Goal: Navigation & Orientation: Find specific page/section

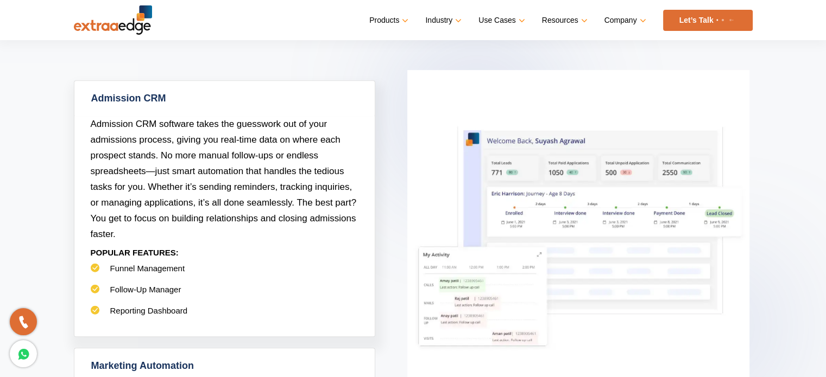
scroll to position [434, 0]
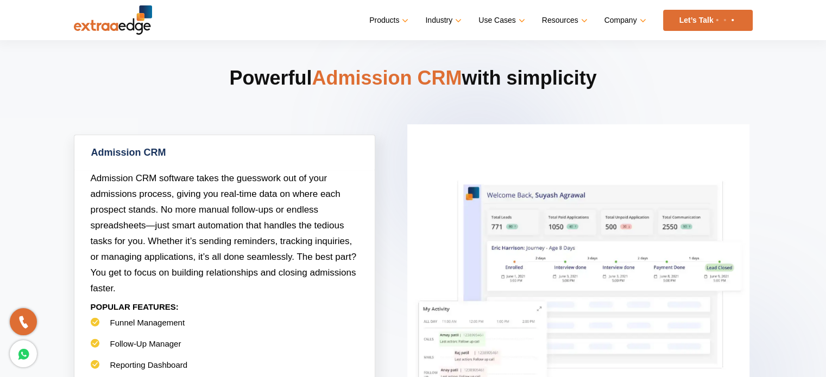
drag, startPoint x: 214, startPoint y: 68, endPoint x: 643, endPoint y: 84, distance: 428.5
click at [643, 84] on h2 "Powerful Admission CRM with simplicity" at bounding box center [413, 99] width 678 height 69
click at [669, 86] on h2 "Powerful Admission CRM with simplicity" at bounding box center [413, 99] width 678 height 69
click at [674, 101] on h2 "Powerful Admission CRM with simplicity" at bounding box center [413, 99] width 678 height 69
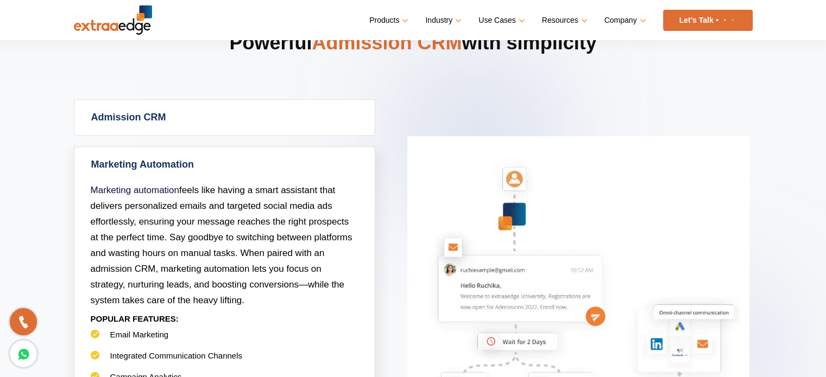
scroll to position [488, 0]
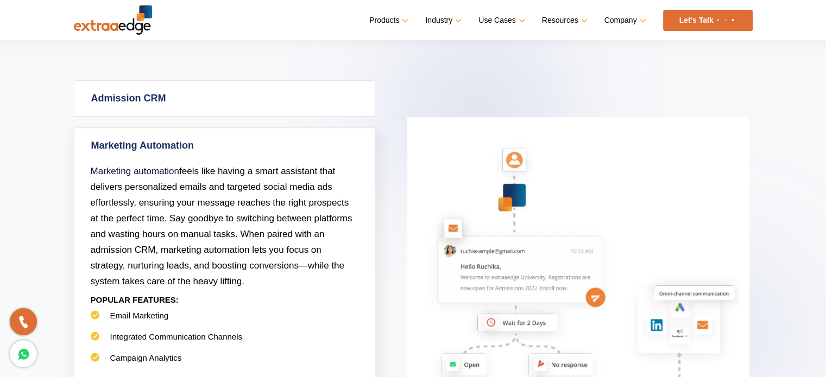
click at [126, 106] on link "Admission CRM" at bounding box center [224, 98] width 300 height 35
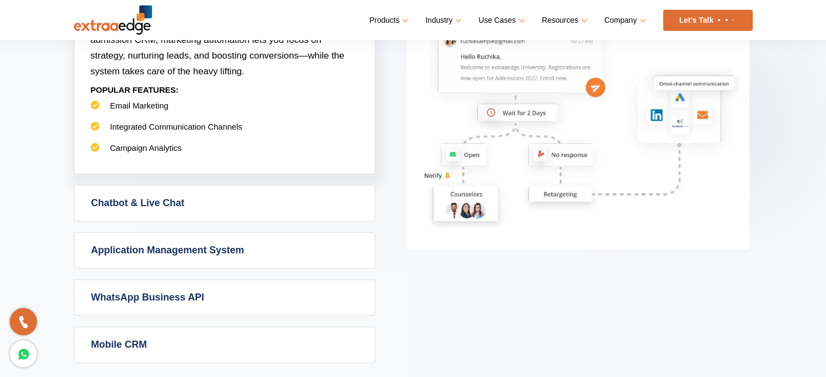
scroll to position [760, 0]
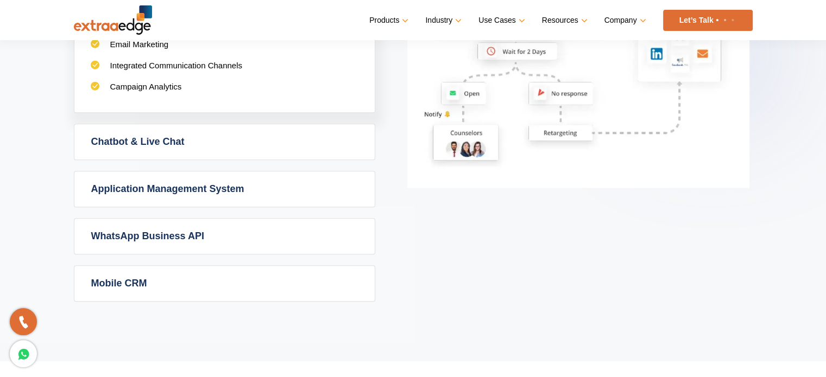
click at [167, 188] on link "Application Management System" at bounding box center [224, 189] width 300 height 35
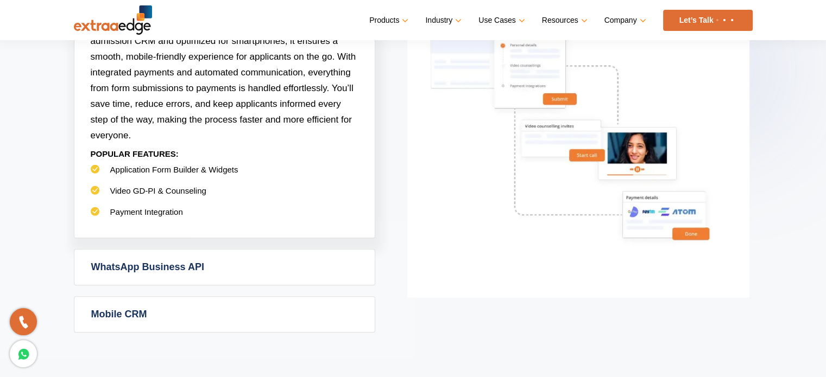
scroll to position [814, 0]
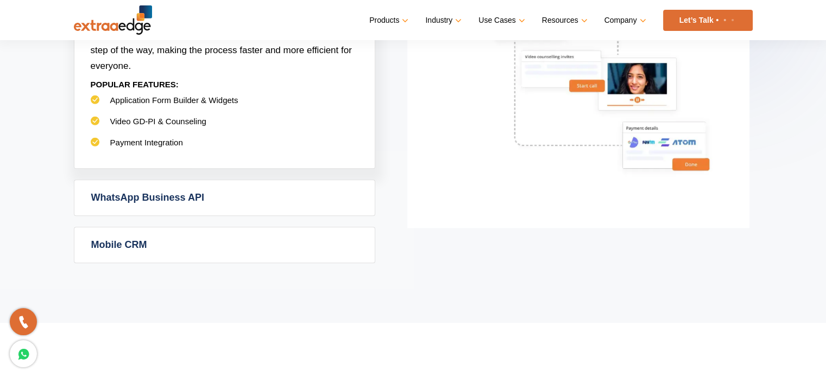
click at [180, 189] on link "WhatsApp Business API" at bounding box center [224, 197] width 300 height 35
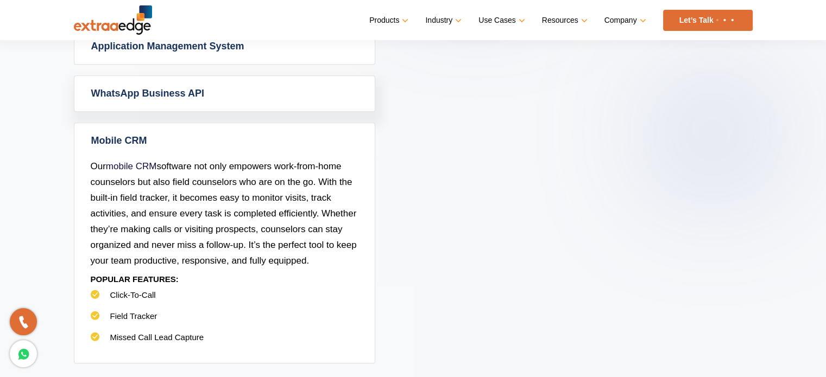
scroll to position [651, 0]
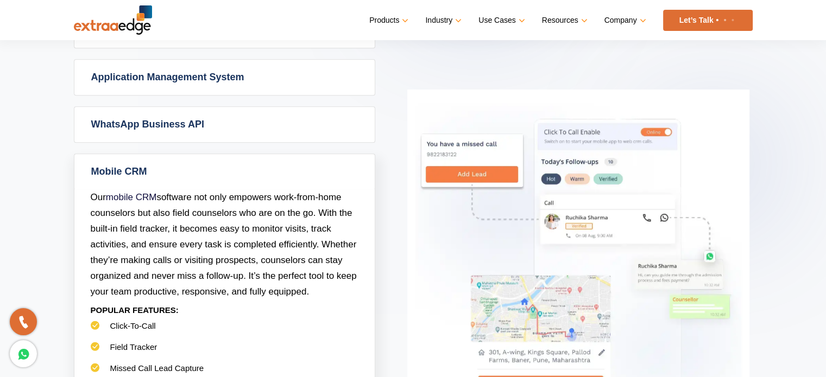
click at [168, 138] on link "WhatsApp Business API" at bounding box center [224, 124] width 300 height 35
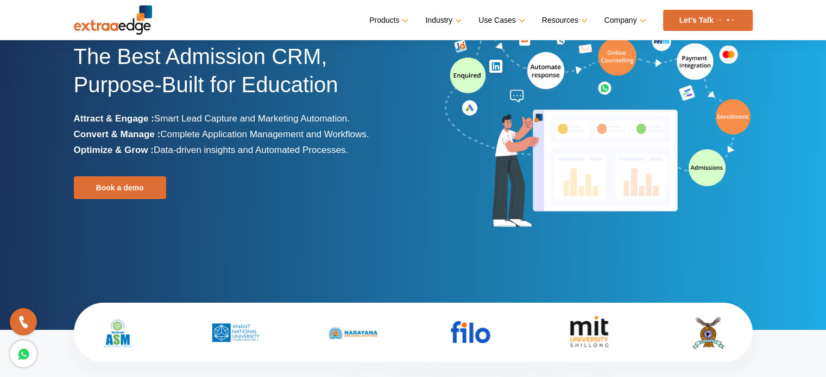
scroll to position [0, 0]
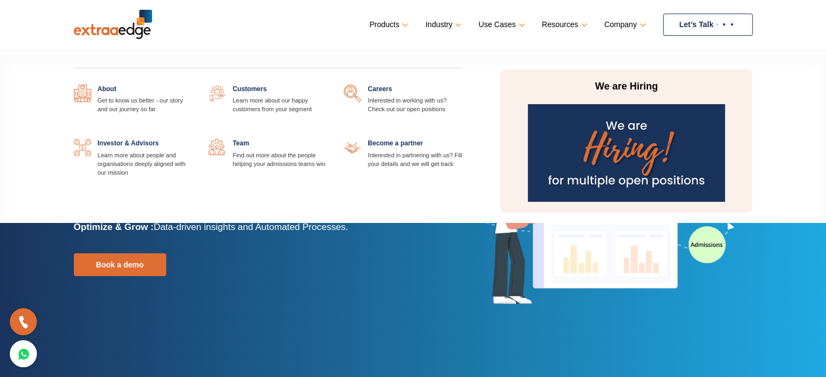
click at [570, 141] on img at bounding box center [626, 153] width 197 height 98
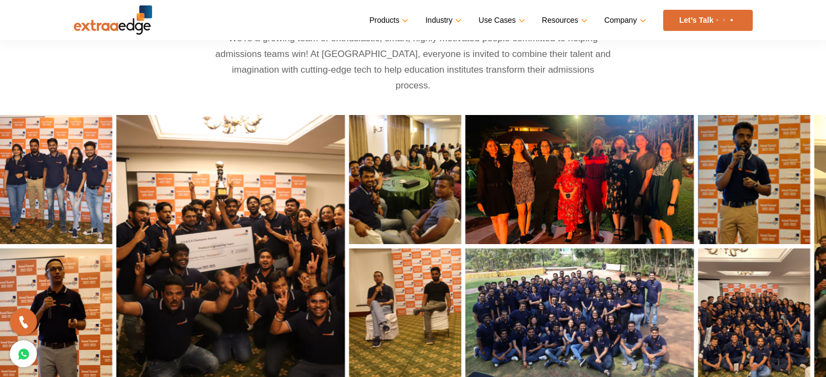
scroll to position [597, 0]
